Goal: Information Seeking & Learning: Find specific fact

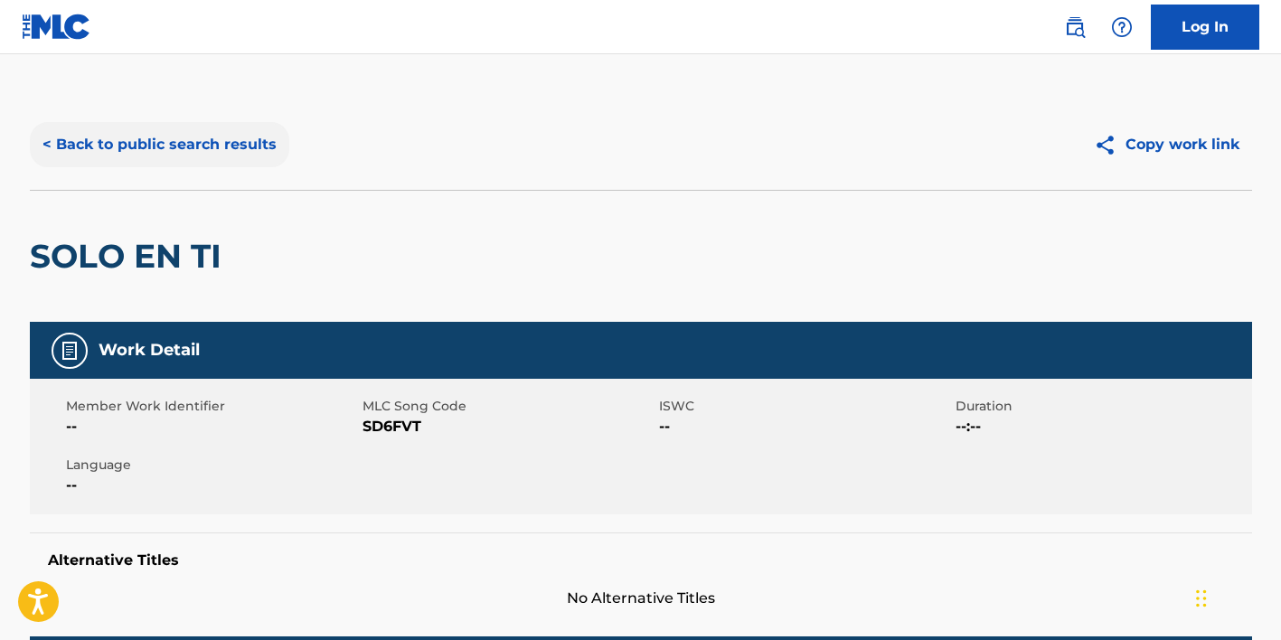
click at [193, 164] on button "< Back to public search results" at bounding box center [159, 144] width 259 height 45
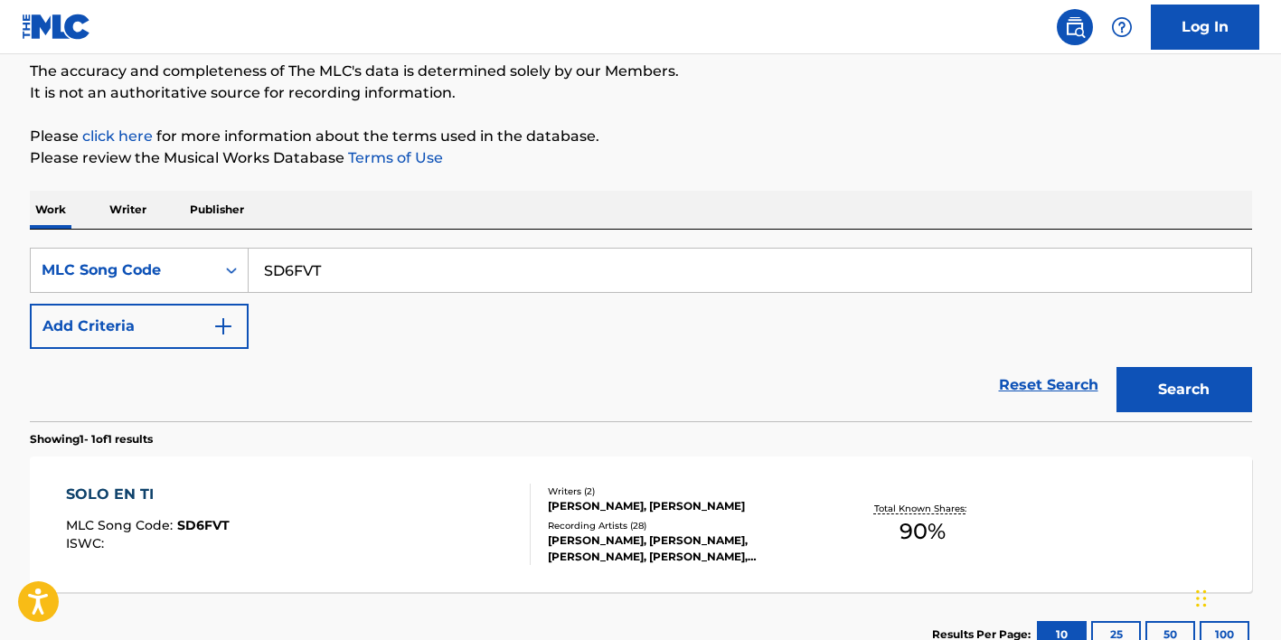
click at [136, 207] on p "Writer" at bounding box center [128, 210] width 48 height 38
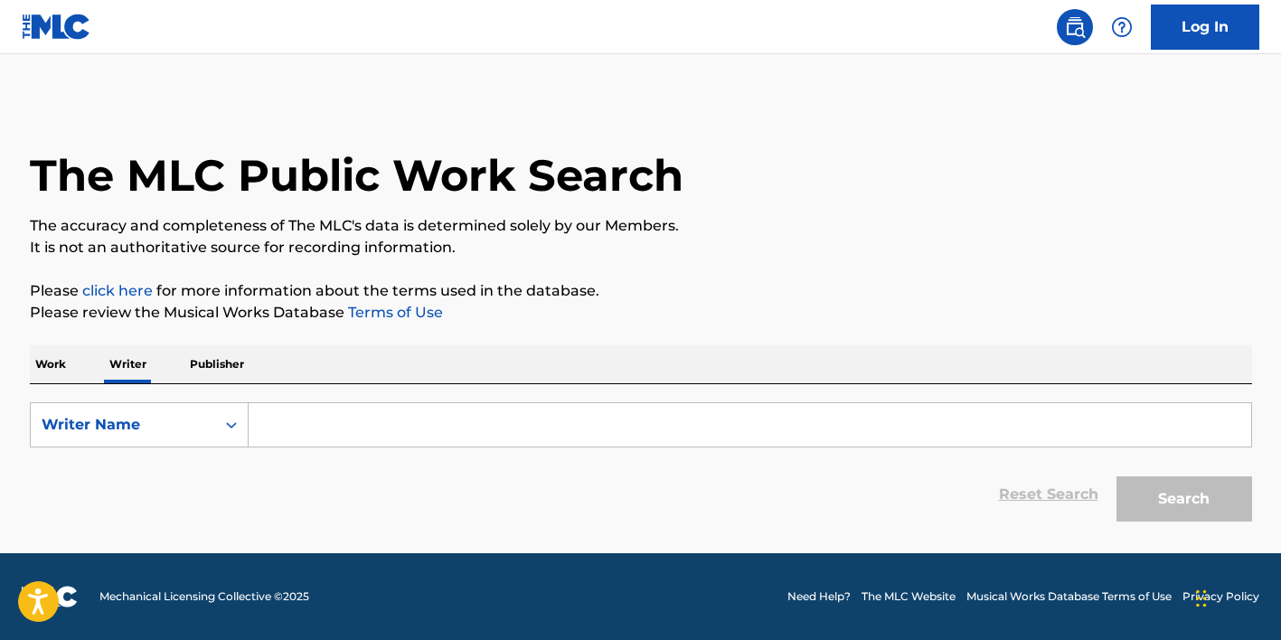
click at [71, 366] on div "Work Writer Publisher" at bounding box center [641, 364] width 1222 height 38
click at [52, 366] on p "Work" at bounding box center [51, 364] width 42 height 38
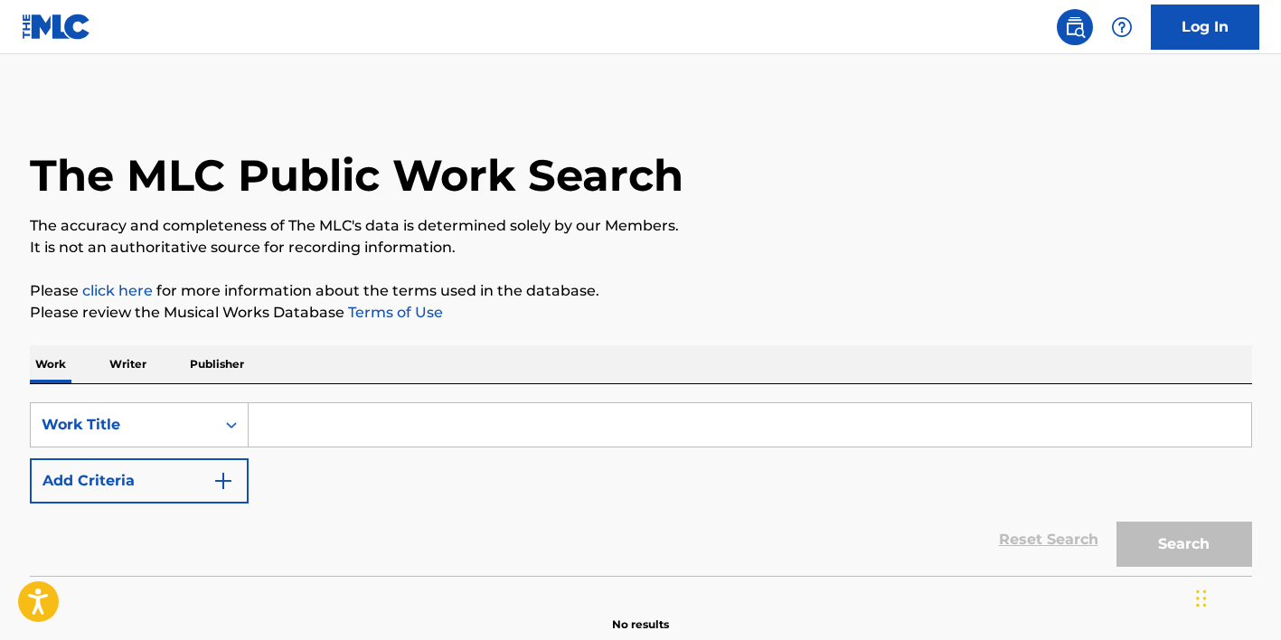
click at [282, 416] on input "Search Form" at bounding box center [750, 424] width 1003 height 43
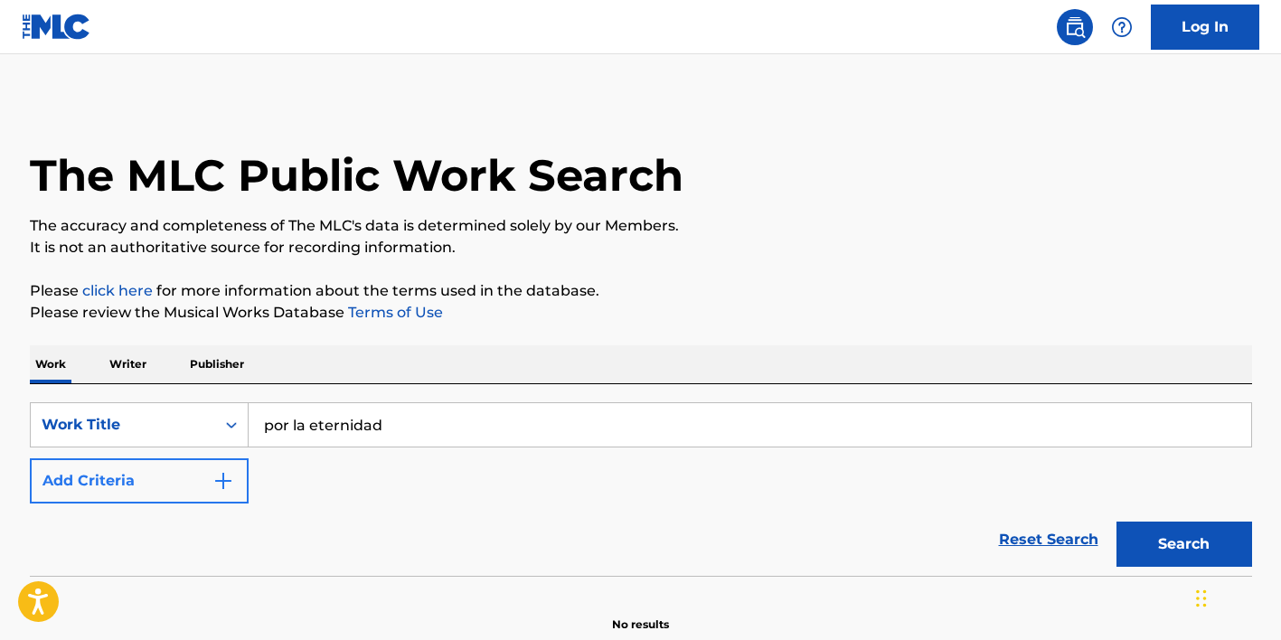
type input "por la eternidad"
click at [207, 474] on button "Add Criteria" at bounding box center [139, 480] width 219 height 45
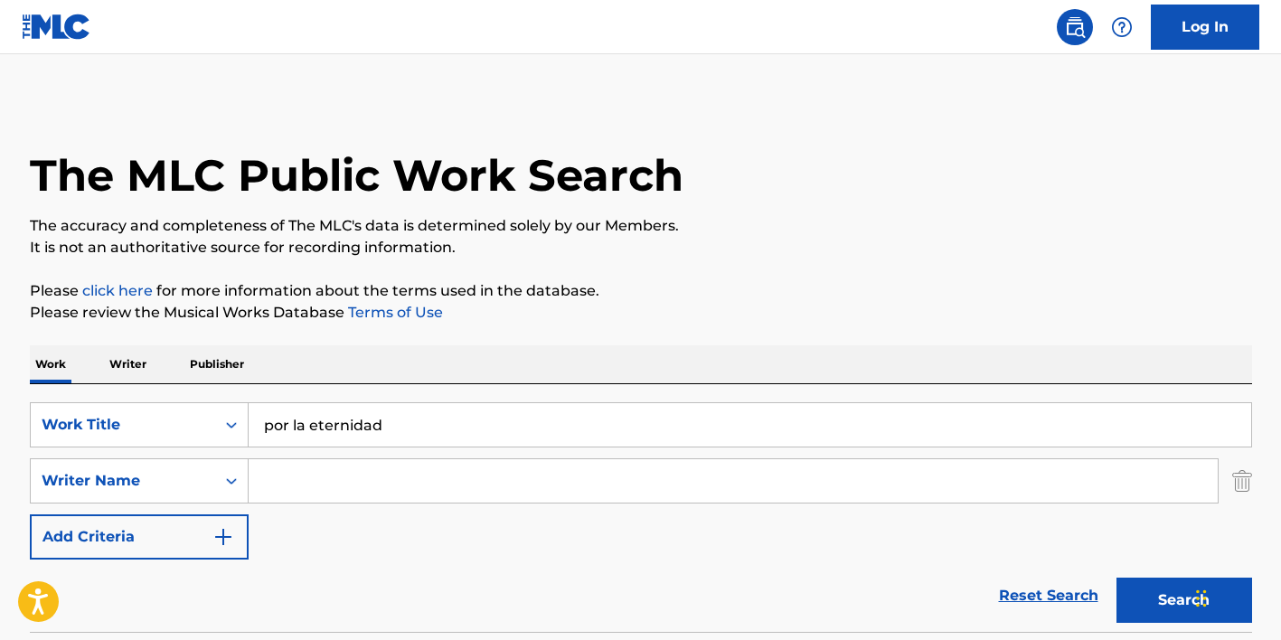
click at [320, 490] on input "Search Form" at bounding box center [733, 480] width 969 height 43
type input "[PERSON_NAME]"
click at [1183, 600] on button "Search" at bounding box center [1184, 600] width 136 height 45
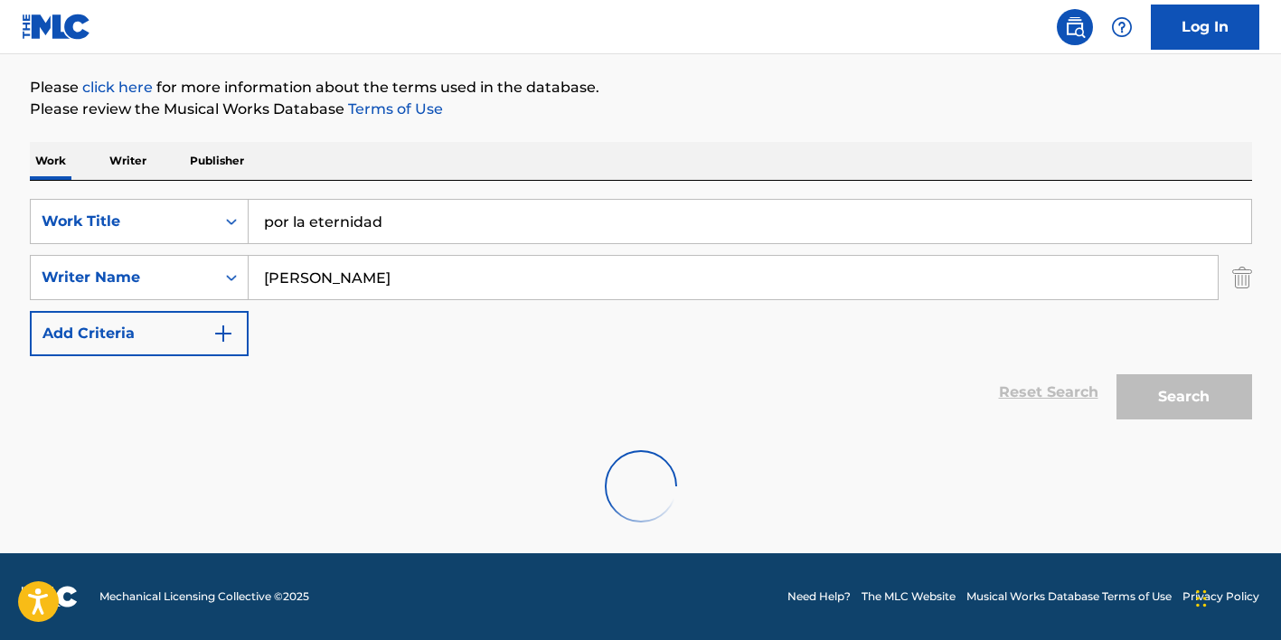
scroll to position [203, 0]
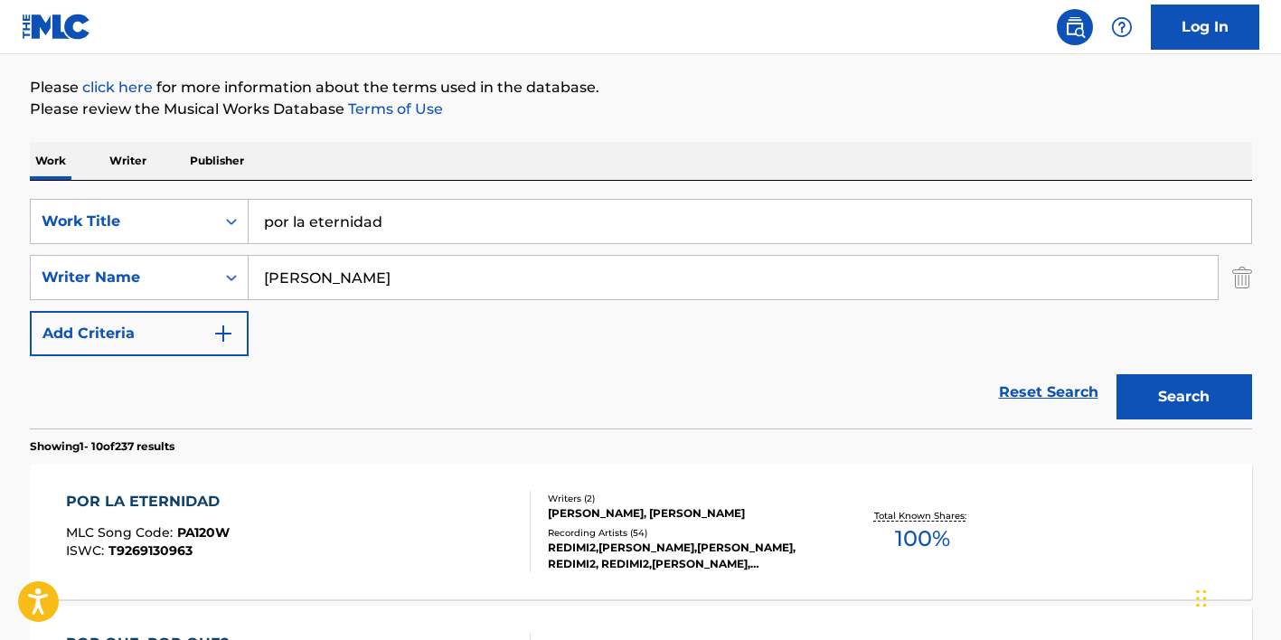
click at [437, 511] on div "POR LA ETERNIDAD MLC Song Code : PA120W ISWC : T9269130963" at bounding box center [298, 531] width 465 height 81
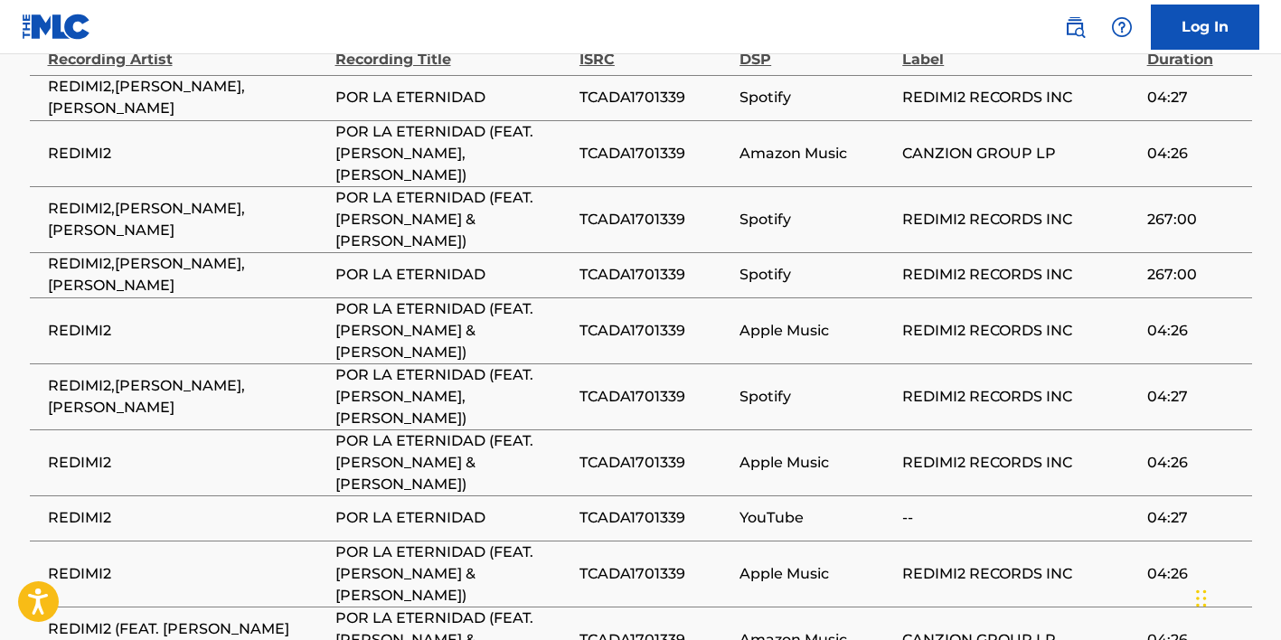
scroll to position [1663, 0]
click at [641, 507] on span "TCADA1701339" at bounding box center [654, 518] width 151 height 22
